Goal: Information Seeking & Learning: Learn about a topic

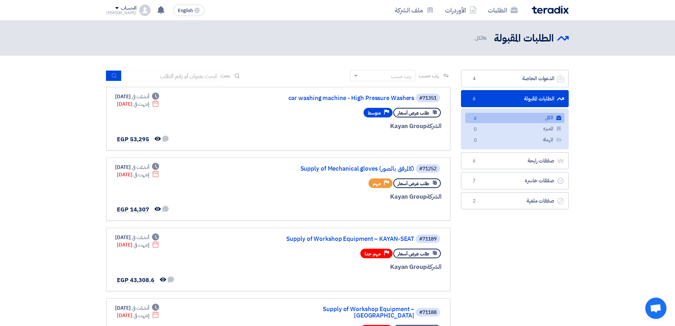
click at [535, 101] on link "الطلبات المقبولة الطلبات المقبولة 6" at bounding box center [515, 98] width 108 height 17
click at [535, 84] on link "الدعوات الخاصة الدعوات الخاصة 4" at bounding box center [515, 78] width 108 height 17
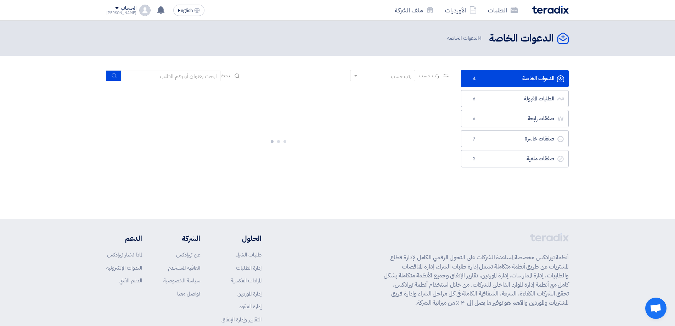
click at [523, 82] on link "الدعوات الخاصة الدعوات الخاصة 4" at bounding box center [515, 78] width 108 height 17
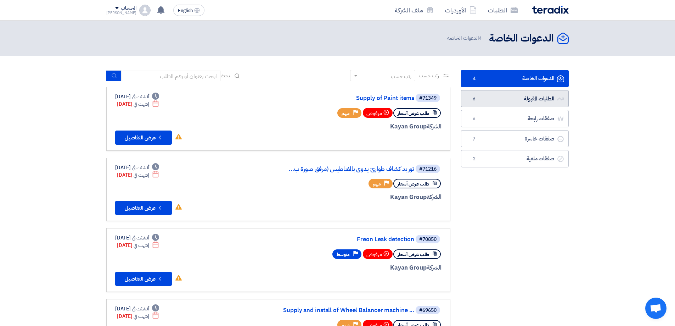
click at [528, 98] on link "الطلبات المقبولة الطلبات المقبولة 6" at bounding box center [515, 98] width 108 height 17
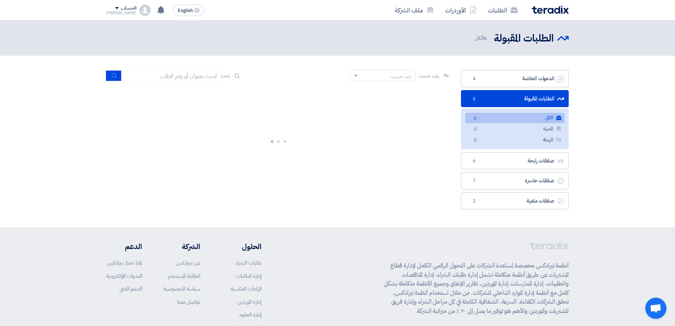
click at [527, 87] on ul "الدعوات الخاصة الدعوات الخاصة 4 الطلبات المقبولة الطلبات المقبولة 6 الكل الكل 6…" at bounding box center [515, 139] width 108 height 139
click at [527, 80] on link "الدعوات الخاصة الدعوات الخاصة 4" at bounding box center [515, 78] width 108 height 17
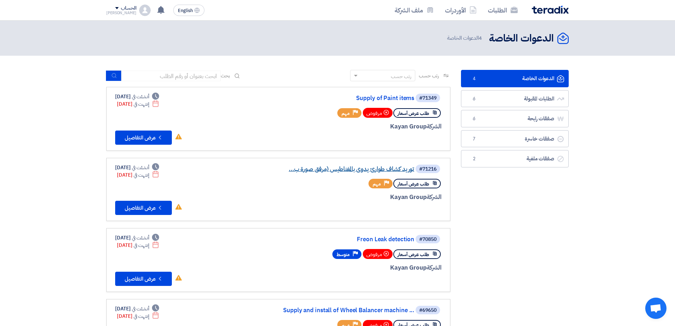
click at [336, 171] on link "توريد كشاف طوارئ يدوى بالمغناطيس (مرفق صورة ب..." at bounding box center [344, 169] width 142 height 6
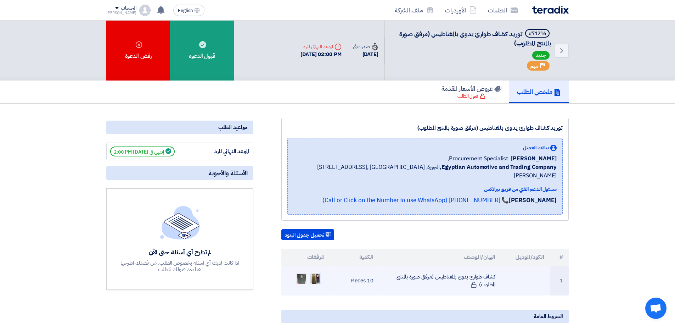
click at [315, 273] on img at bounding box center [316, 278] width 10 height 13
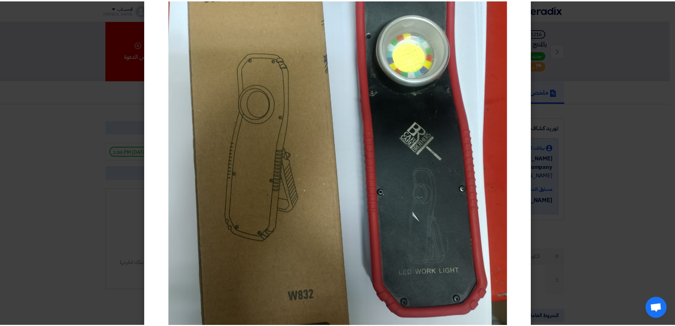
scroll to position [71, 0]
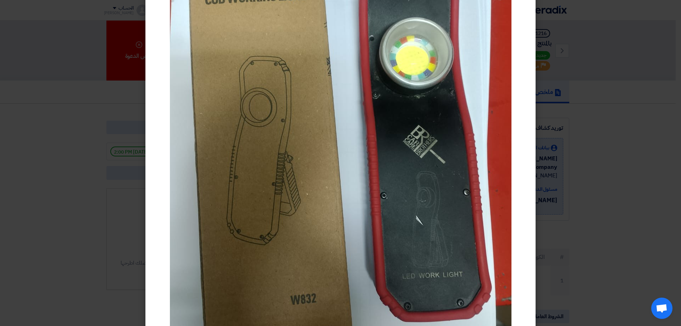
click at [406, 183] on img at bounding box center [340, 168] width 341 height 454
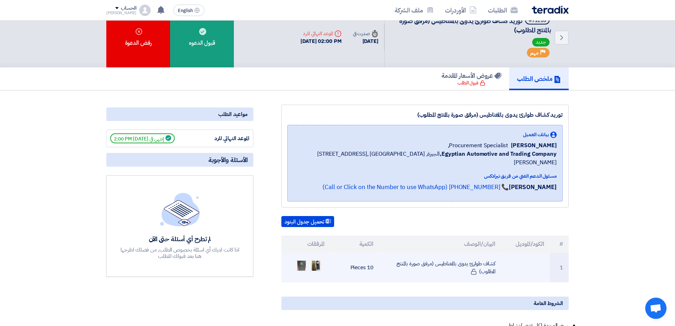
scroll to position [35, 0]
